Goal: Information Seeking & Learning: Learn about a topic

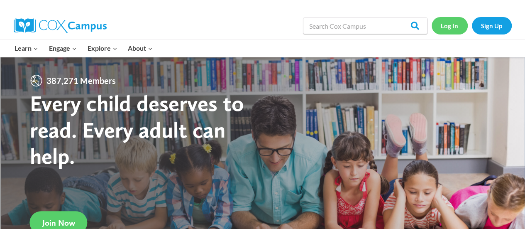
click at [450, 23] on link "Log In" at bounding box center [449, 25] width 36 height 17
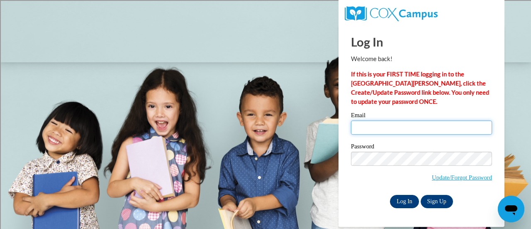
type input "leslamy@sdmfschools.org"
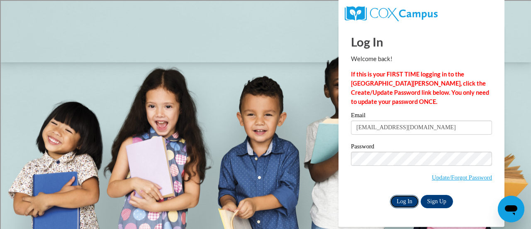
click at [407, 199] on input "Log In" at bounding box center [404, 201] width 29 height 13
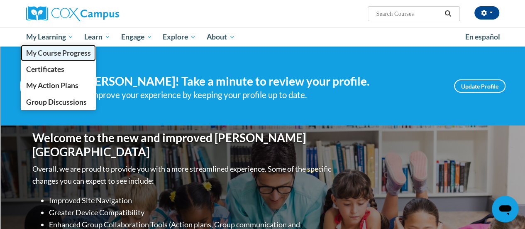
click at [53, 50] on span "My Course Progress" at bounding box center [58, 53] width 65 height 9
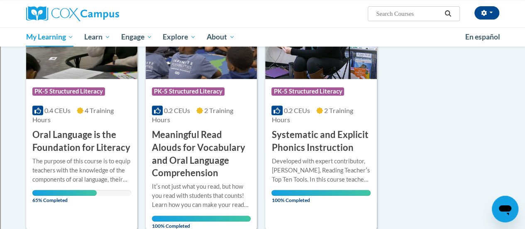
scroll to position [173, 0]
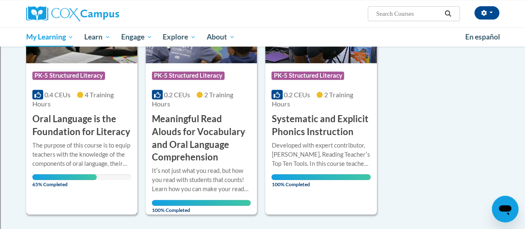
click at [80, 117] on h3 "Oral Language is the Foundation for Literacy" at bounding box center [81, 125] width 99 height 26
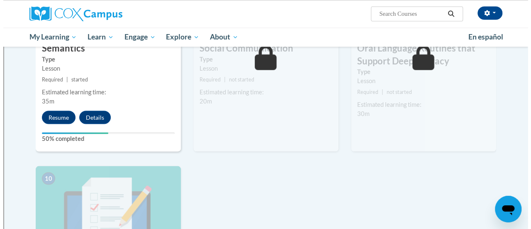
scroll to position [754, 0]
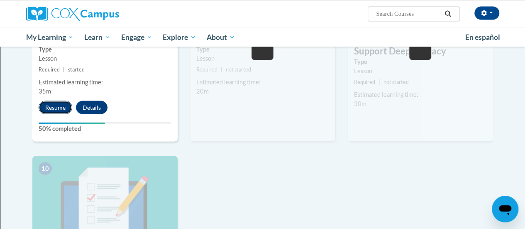
click at [58, 110] on button "Resume" at bounding box center [56, 106] width 34 height 13
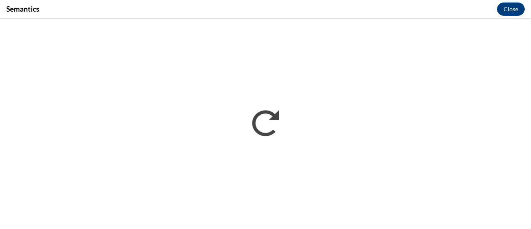
scroll to position [0, 0]
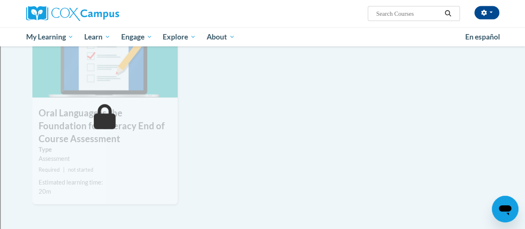
scroll to position [895, 0]
